Goal: Find specific page/section: Find specific page/section

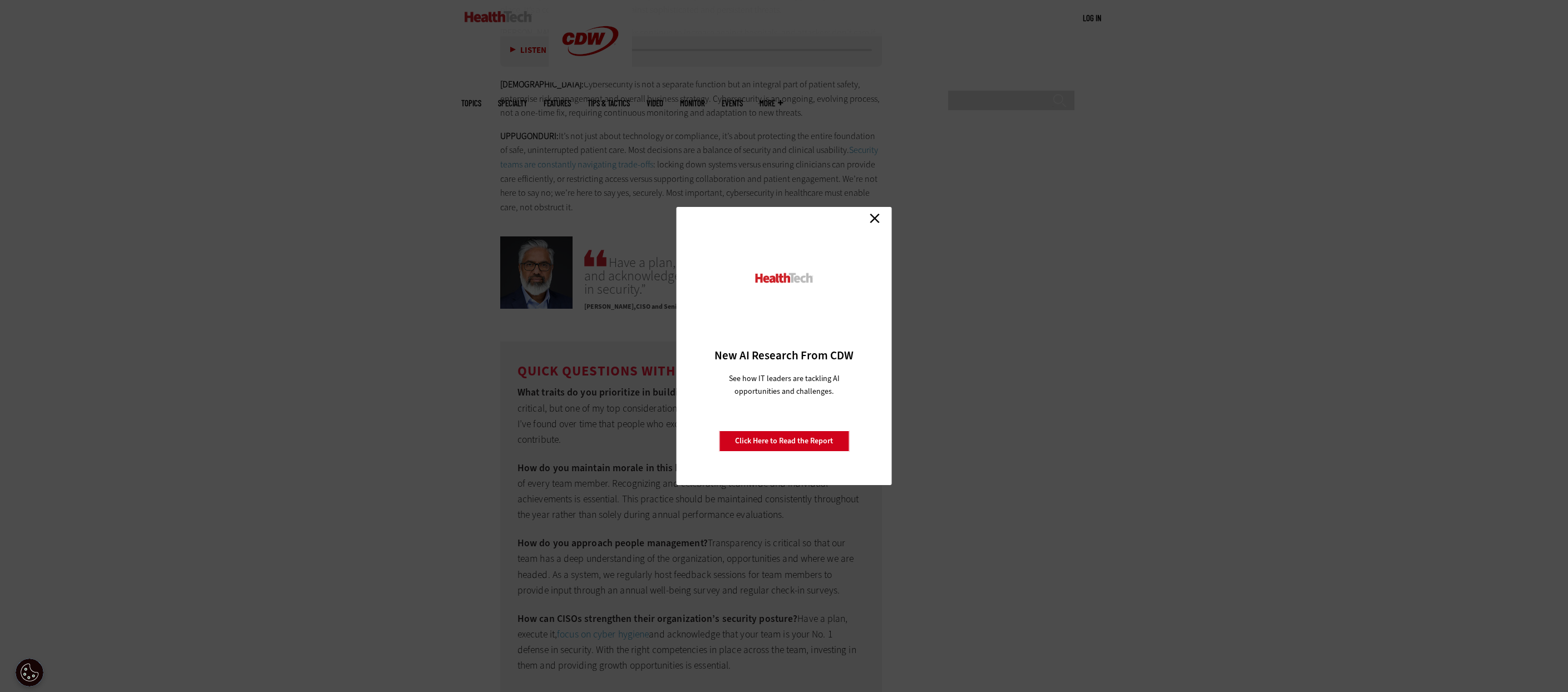
scroll to position [3228, 0]
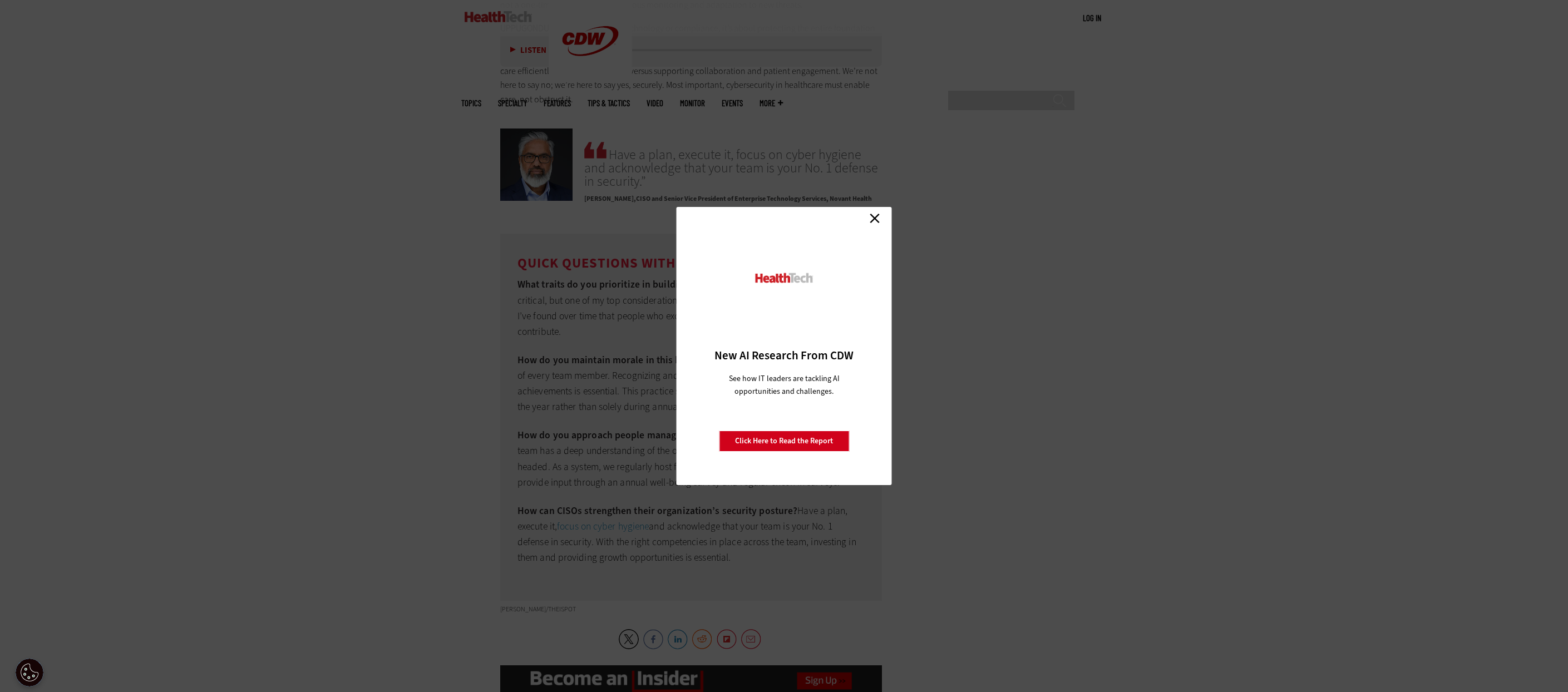
click at [877, 215] on link "Close" at bounding box center [874, 218] width 17 height 17
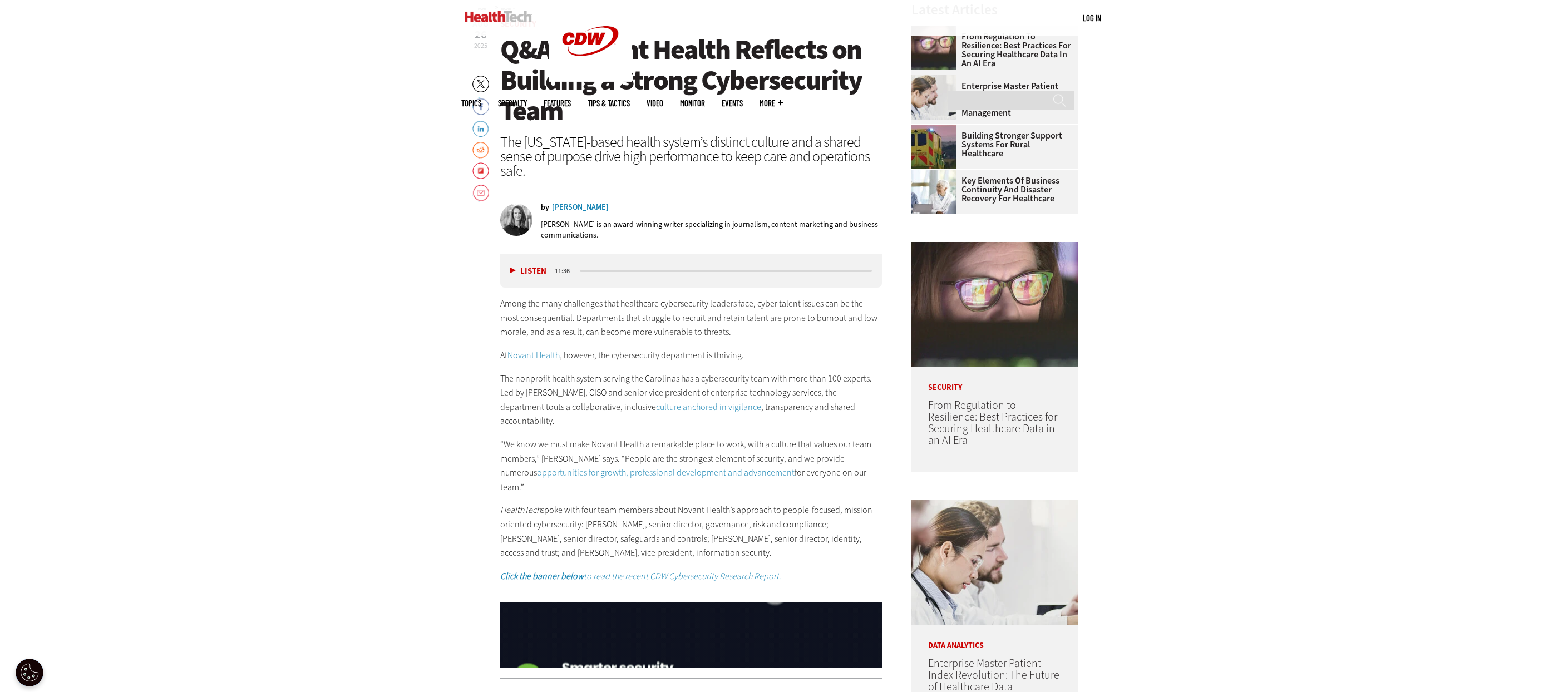
scroll to position [501, 0]
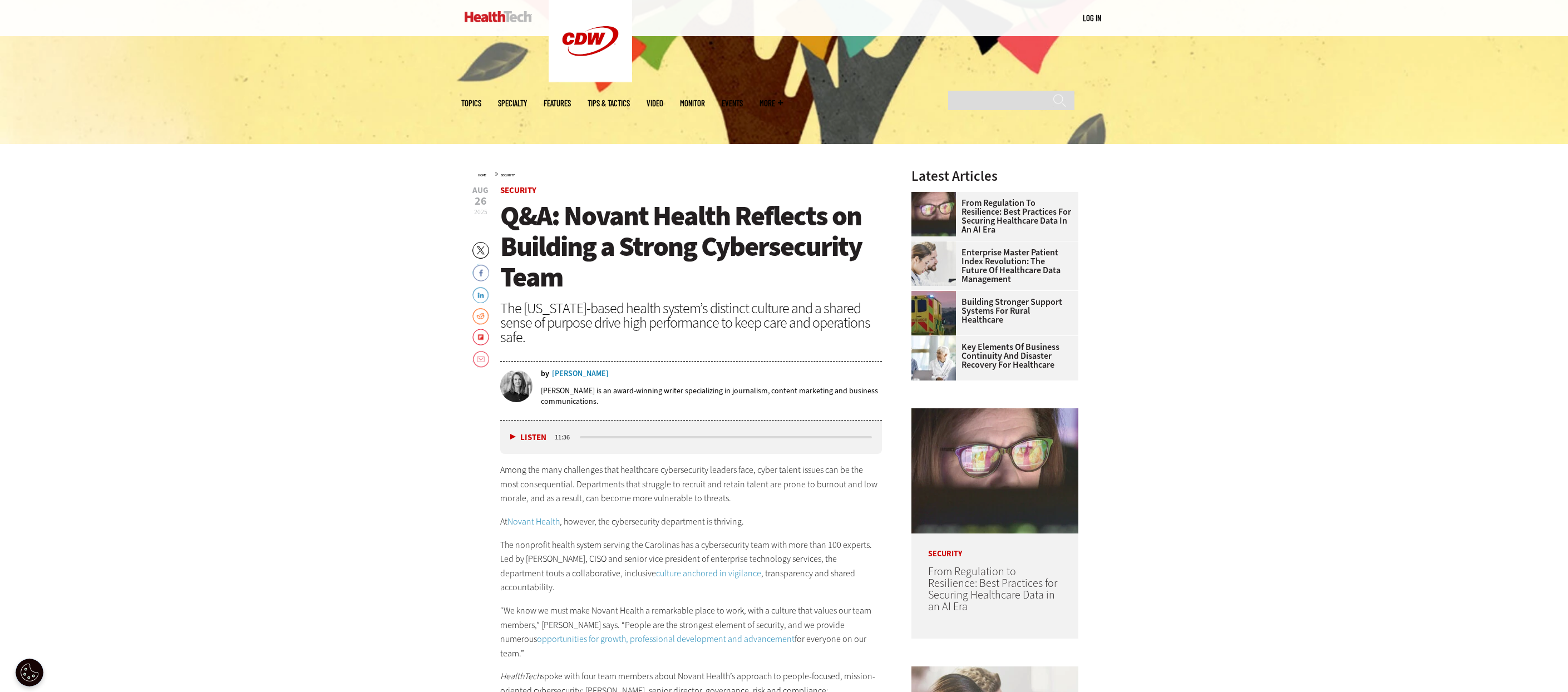
click at [581, 371] on div "Amy Burroughs" at bounding box center [580, 374] width 57 height 8
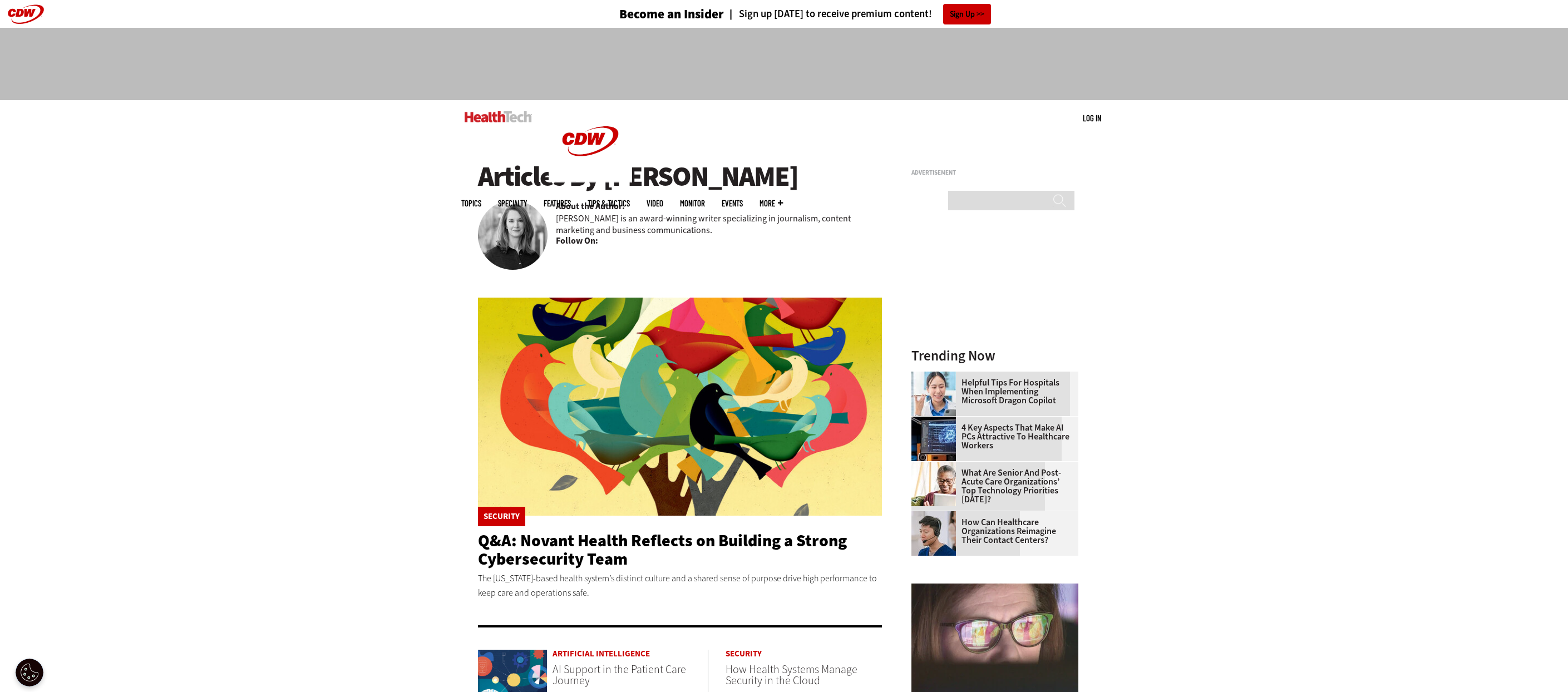
click at [535, 228] on img at bounding box center [512, 235] width 69 height 69
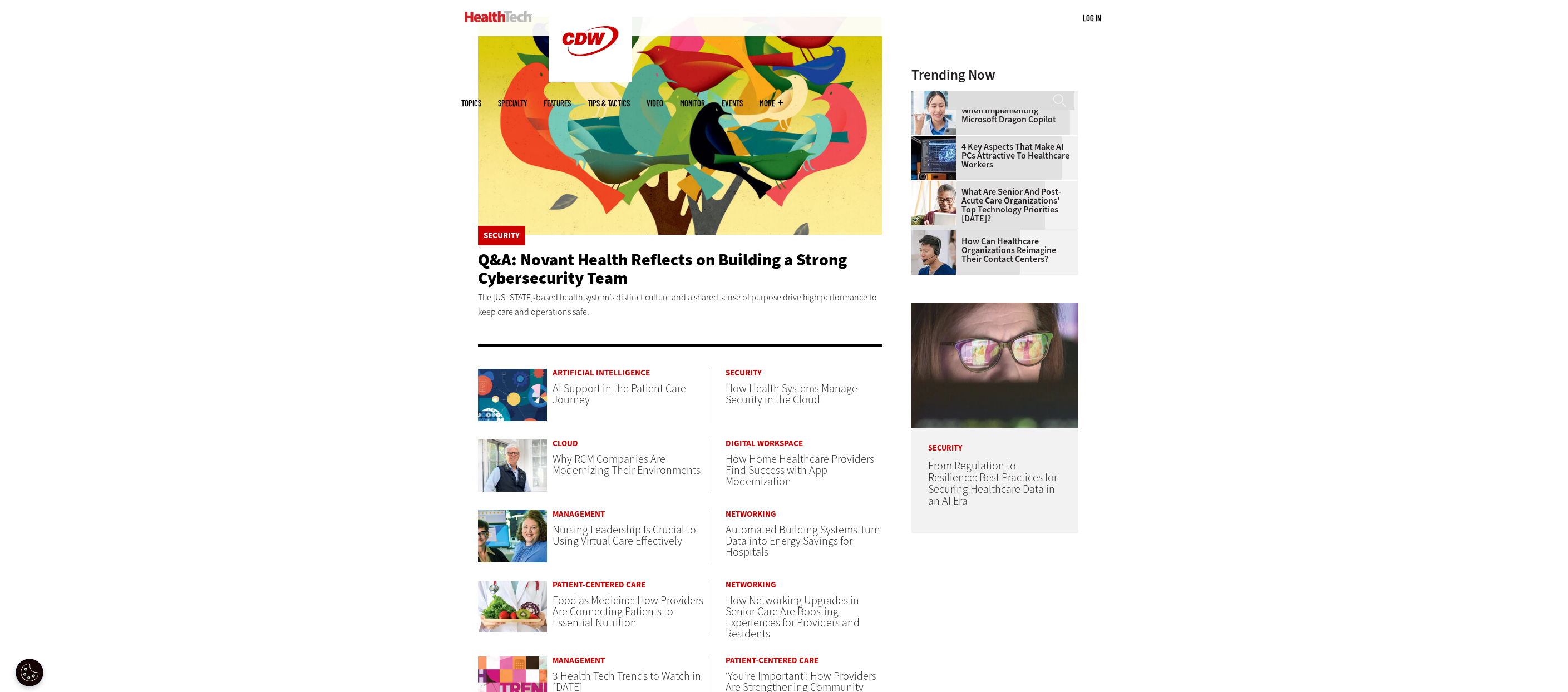
scroll to position [267, 0]
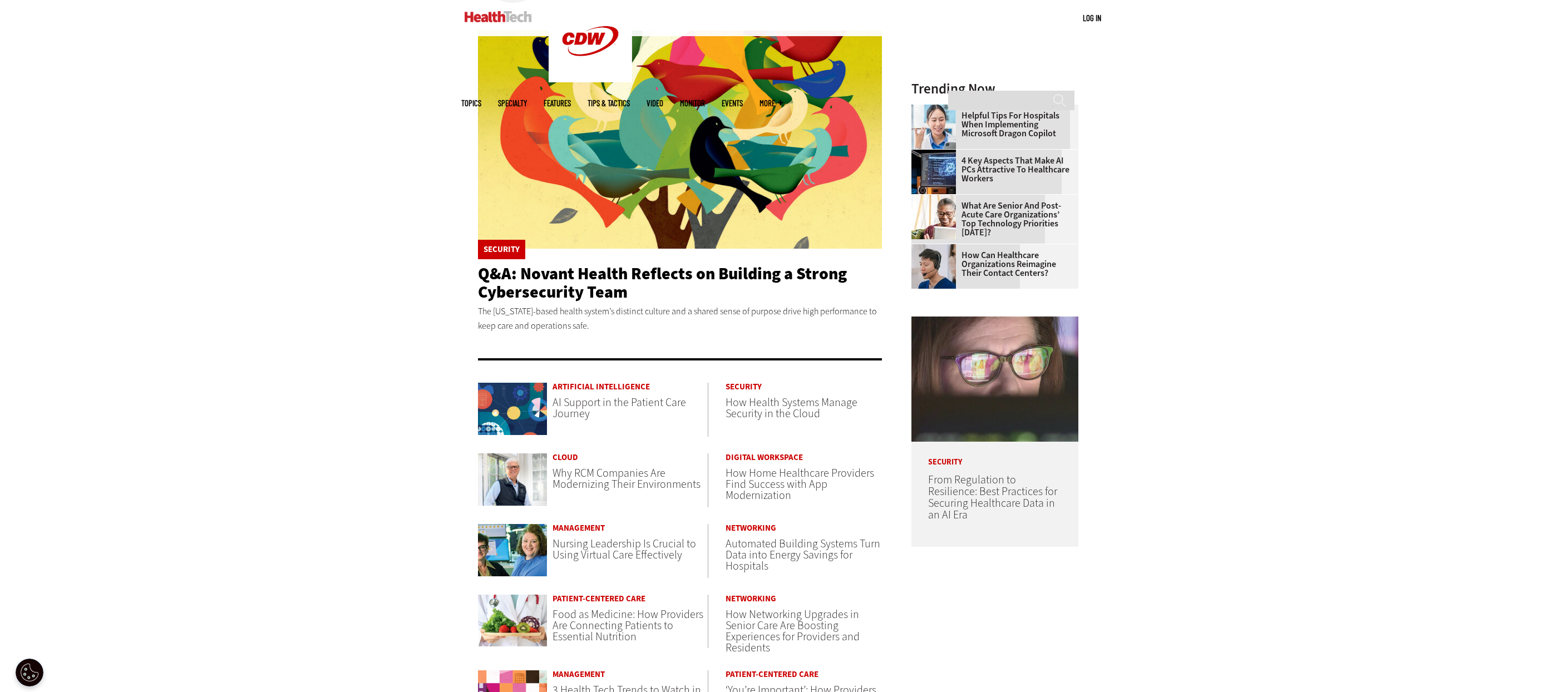
click at [1440, 354] on div "Become an Insider Sign up [DATE] to receive premium content! Sign Up MENU Log i…" at bounding box center [784, 435] width 1568 height 1405
